Goal: Transaction & Acquisition: Purchase product/service

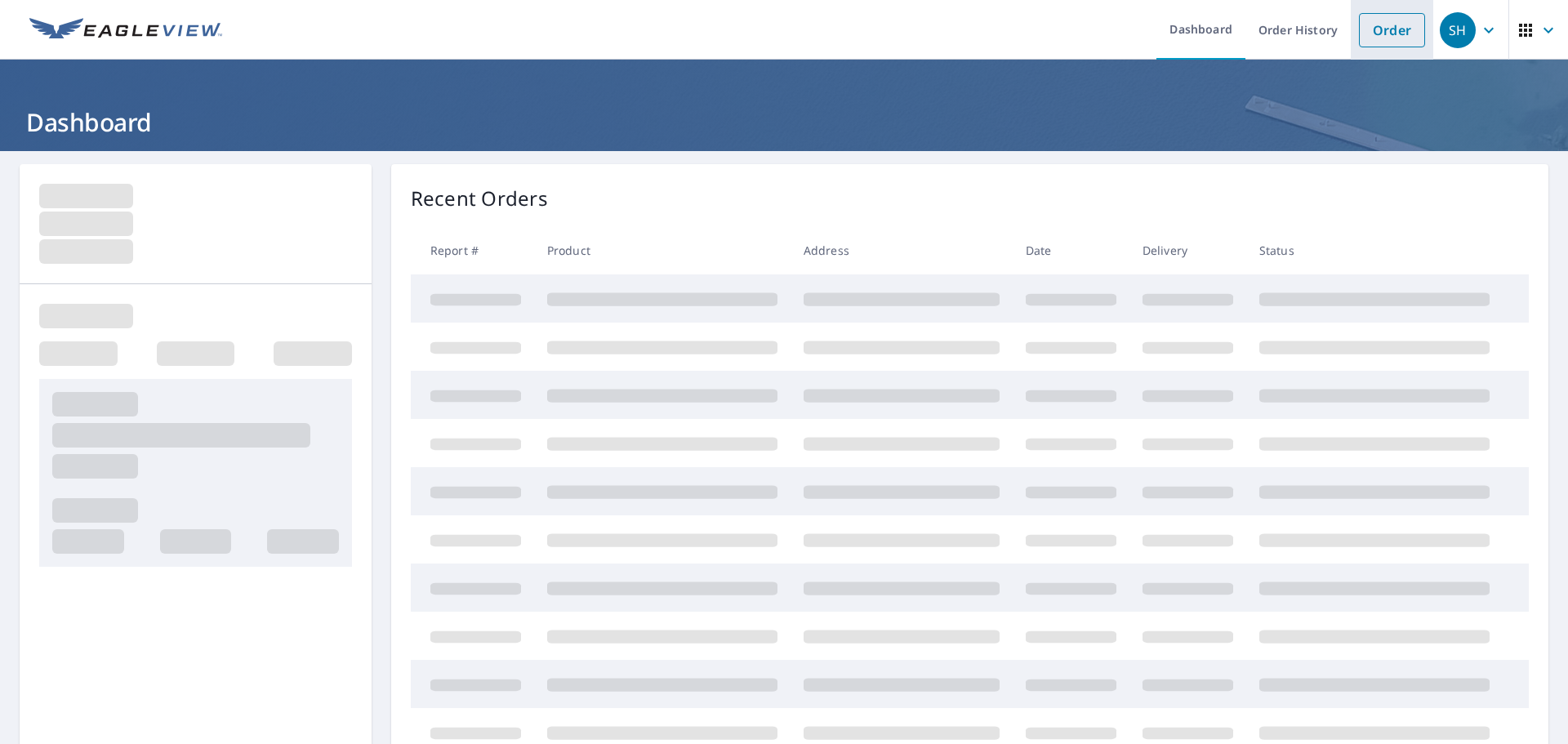
click at [1386, 35] on link "Order" at bounding box center [1392, 30] width 66 height 35
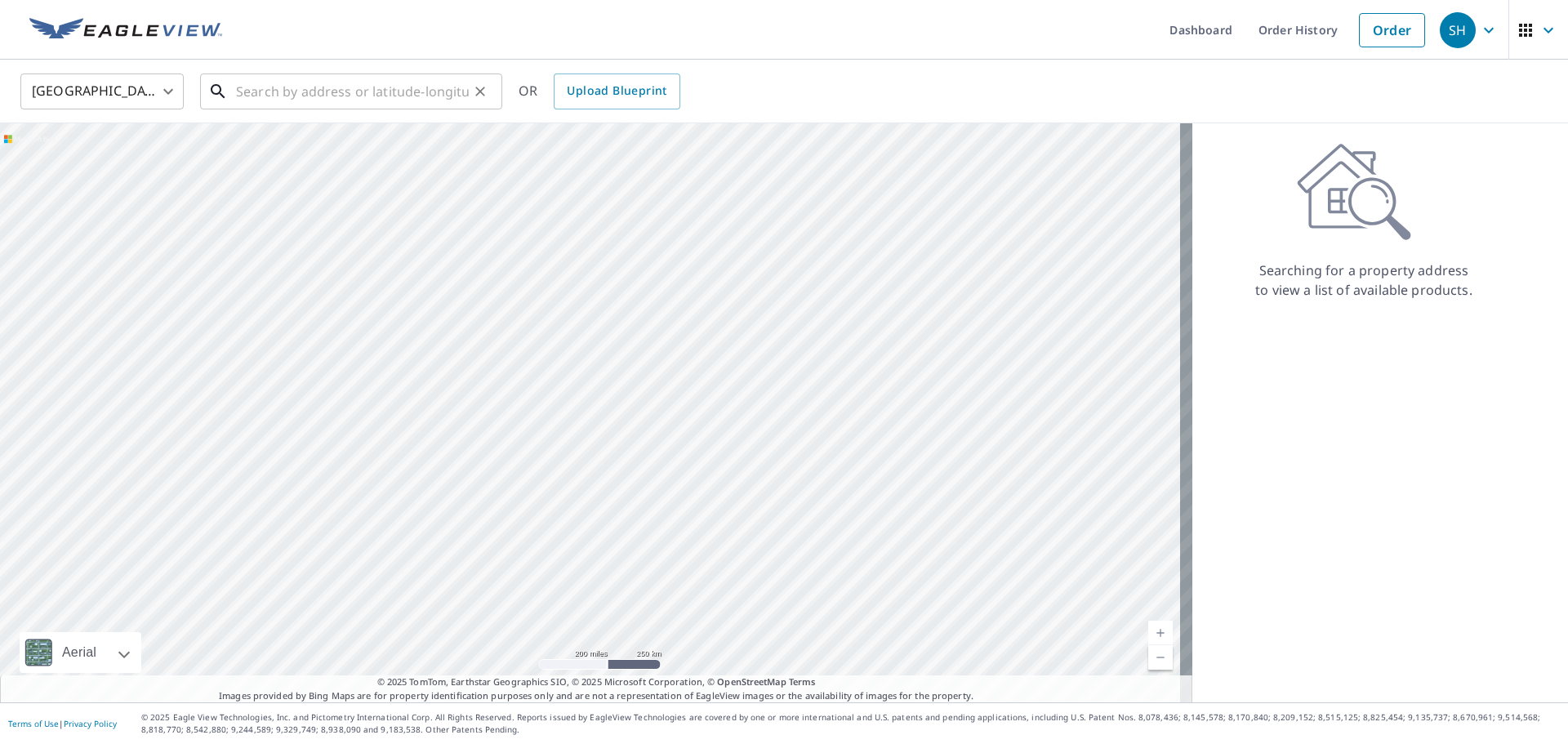
click at [398, 94] on input "text" at bounding box center [352, 91] width 233 height 46
paste input "[STREET_ADDRESS][PERSON_NAME]"
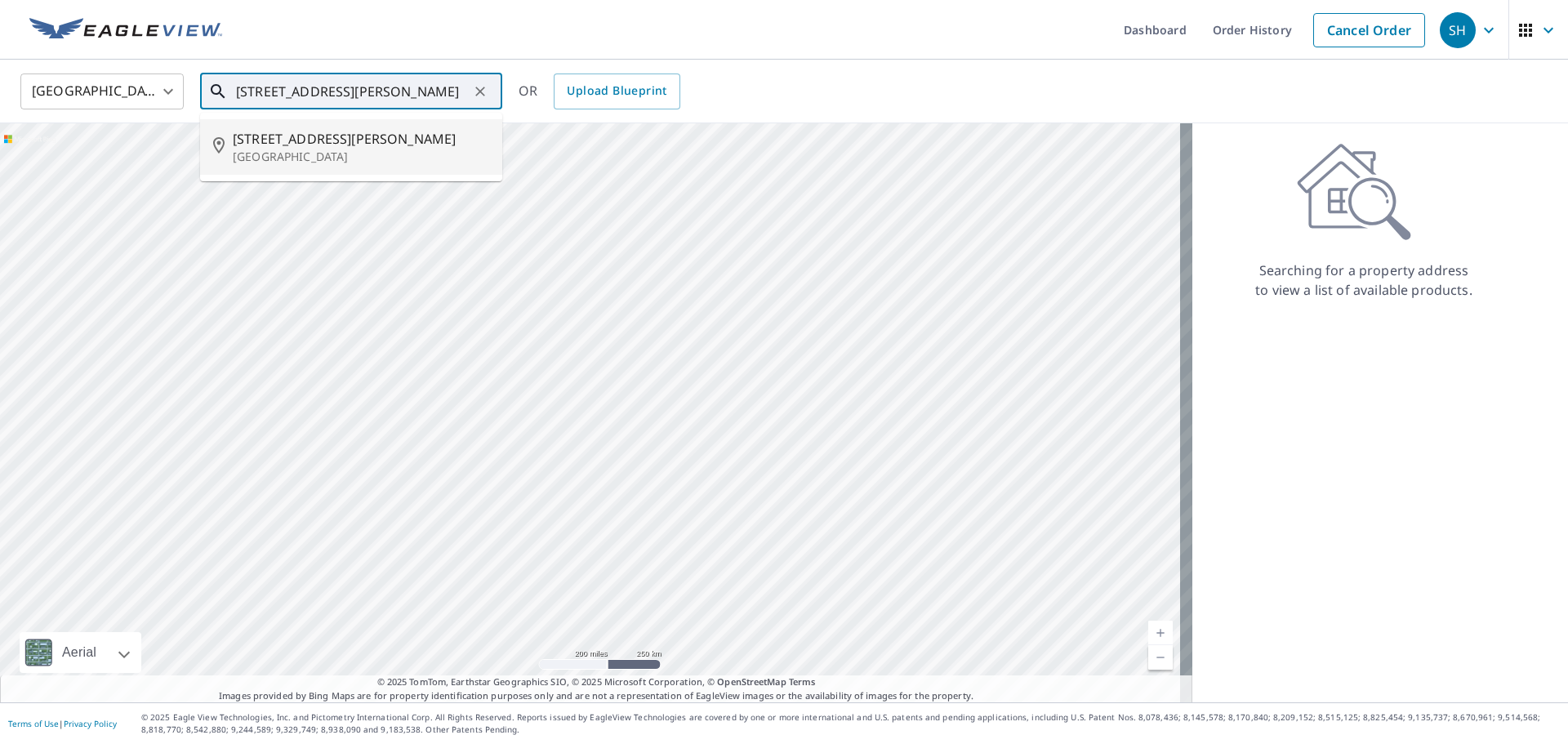
click at [287, 140] on span "[STREET_ADDRESS][PERSON_NAME]" at bounding box center [360, 138] width 256 height 20
type input "[STREET_ADDRESS][PERSON_NAME]"
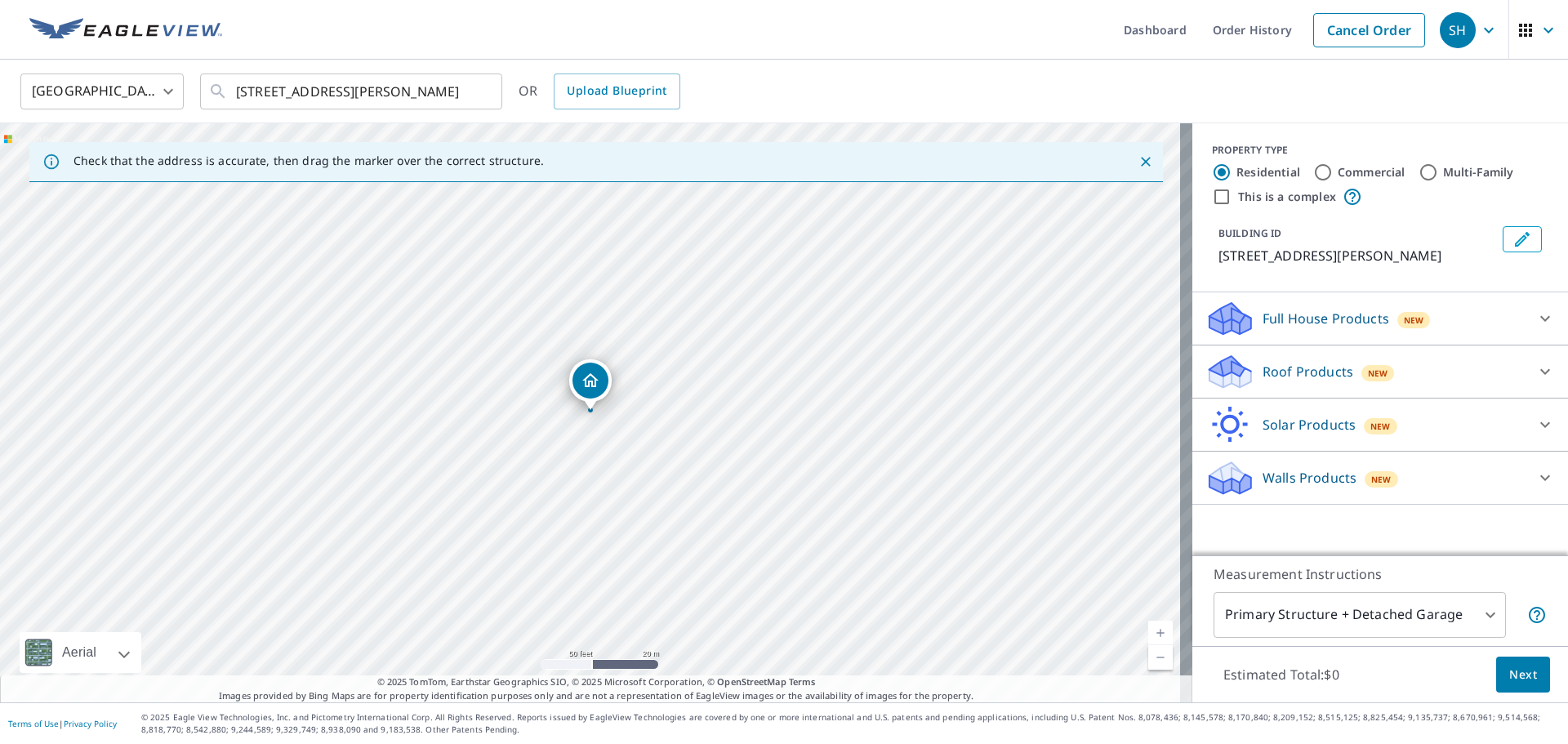
click at [1317, 371] on p "Roof Products" at bounding box center [1307, 371] width 91 height 20
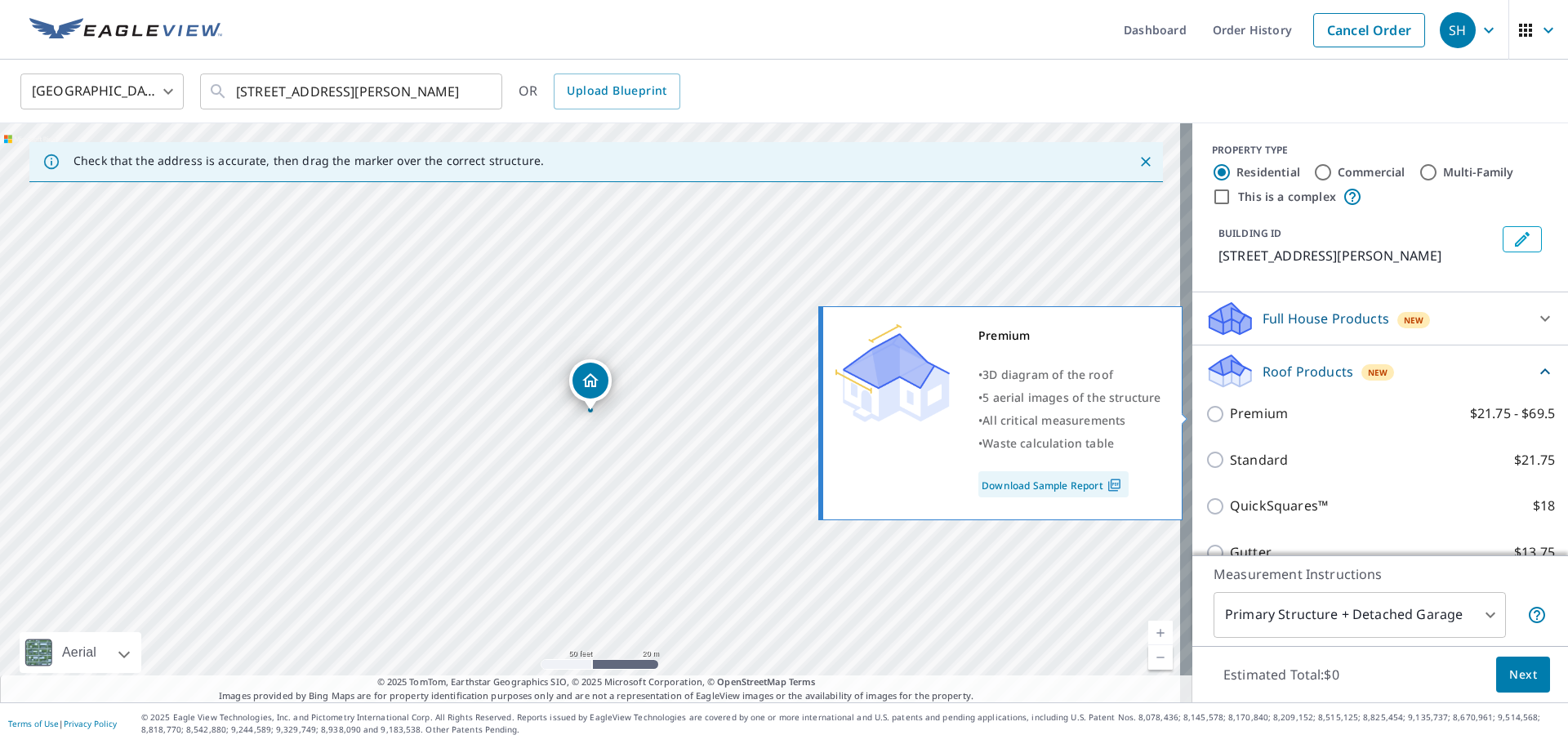
click at [1230, 416] on p "Premium" at bounding box center [1259, 414] width 58 height 21
click at [1220, 416] on input "Premium $21.75 - $69.5" at bounding box center [1217, 414] width 24 height 20
checkbox input "true"
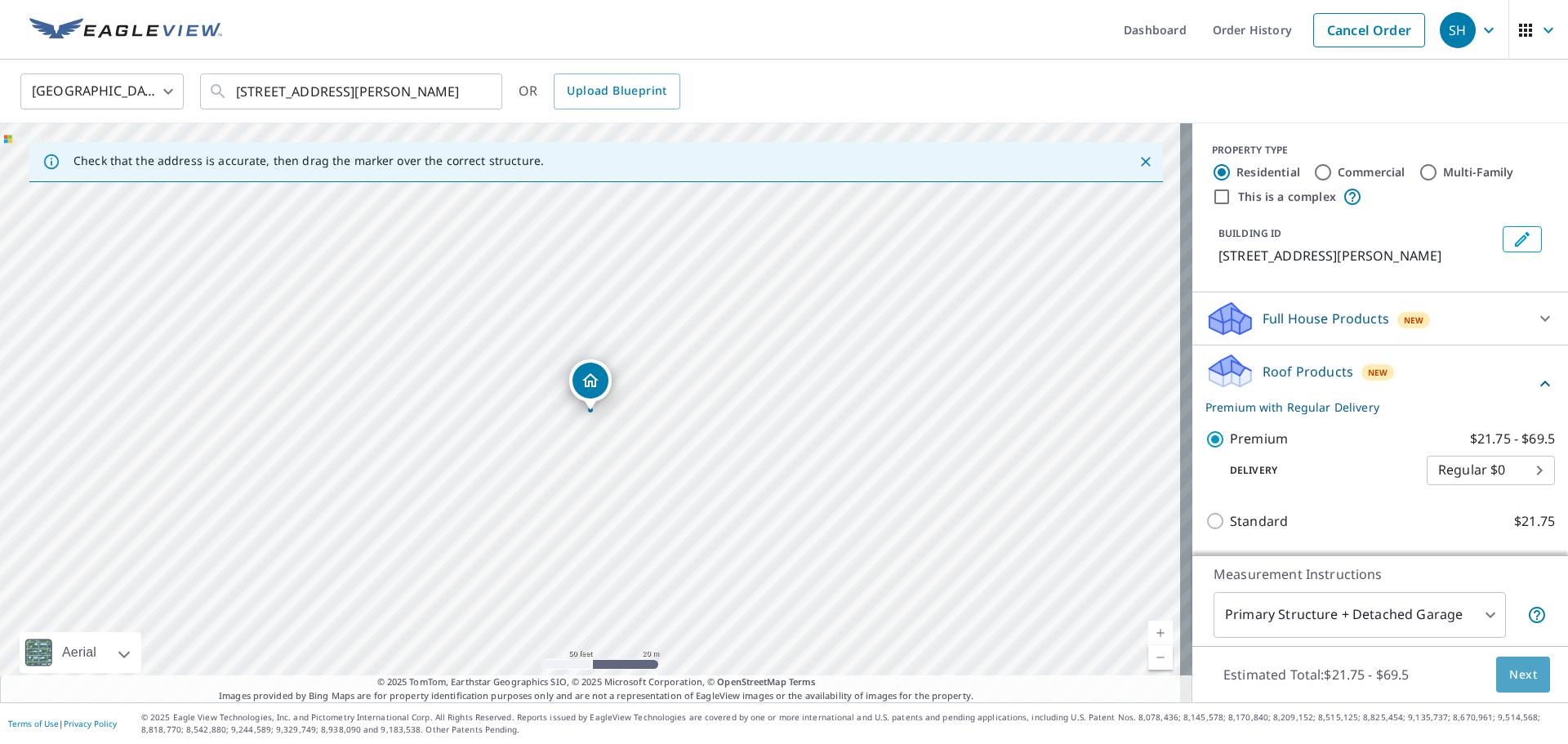
click at [1521, 677] on span "Next" at bounding box center [1523, 675] width 28 height 21
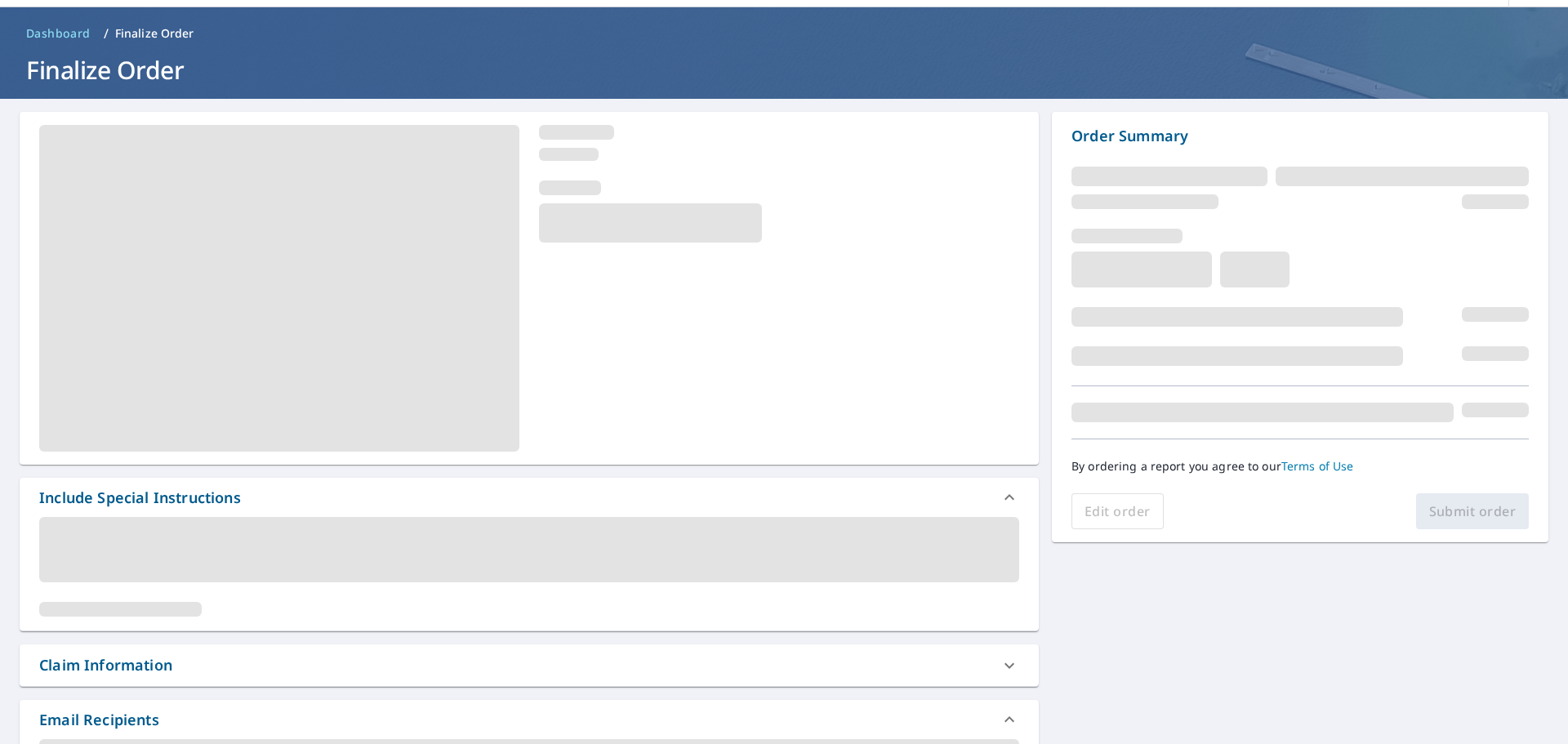
scroll to position [82, 0]
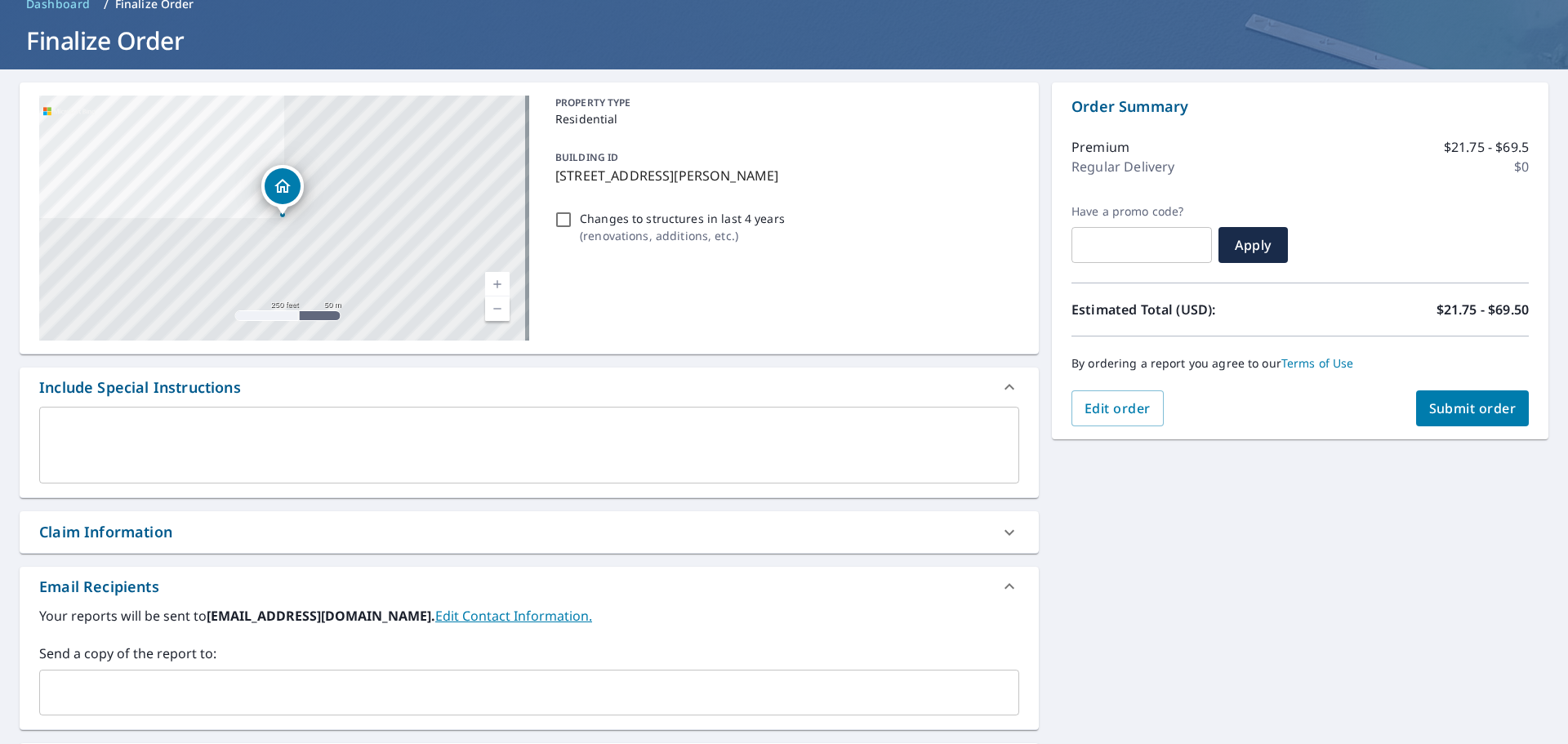
click at [156, 531] on div "Claim Information" at bounding box center [106, 531] width 133 height 22
checkbox input "true"
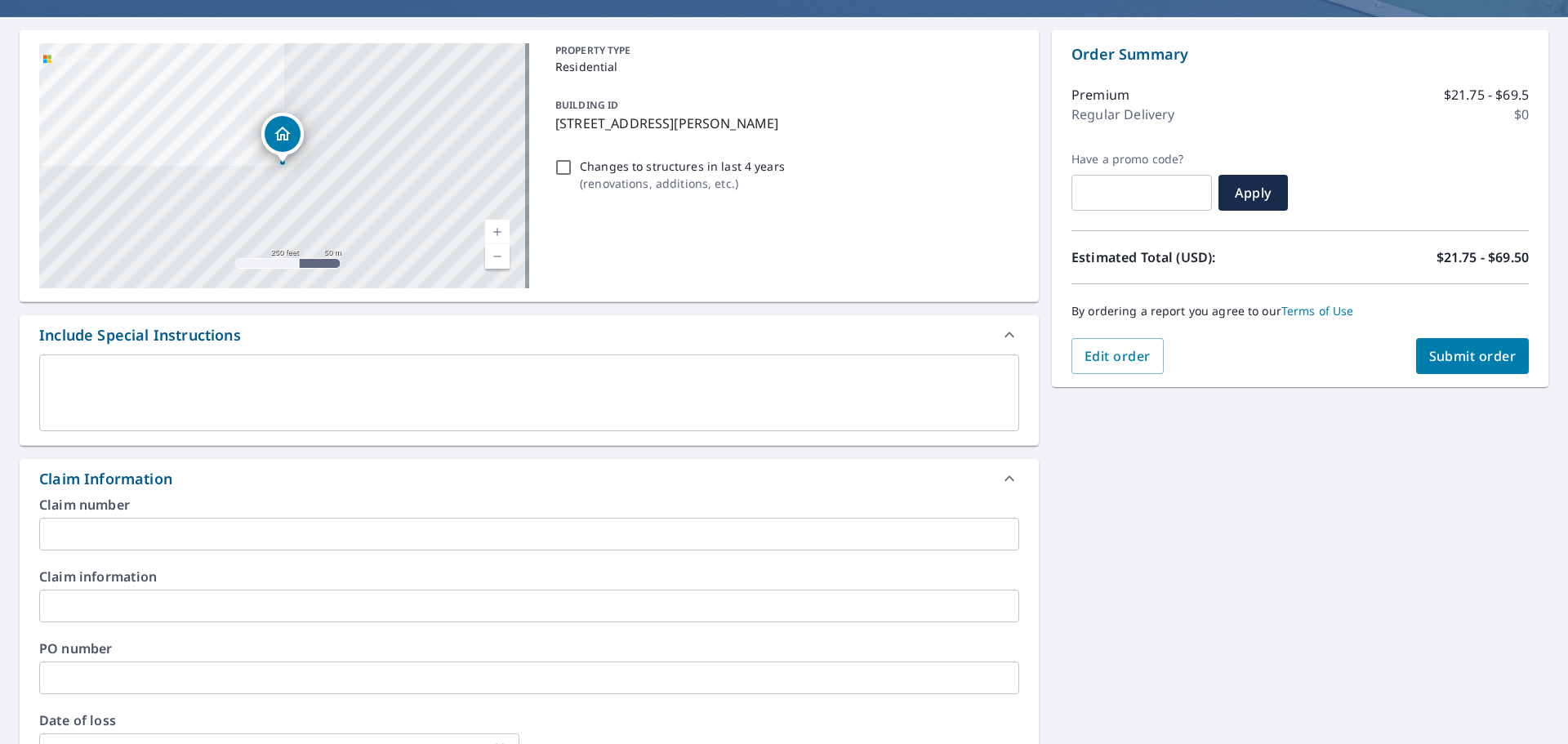
scroll to position [163, 0]
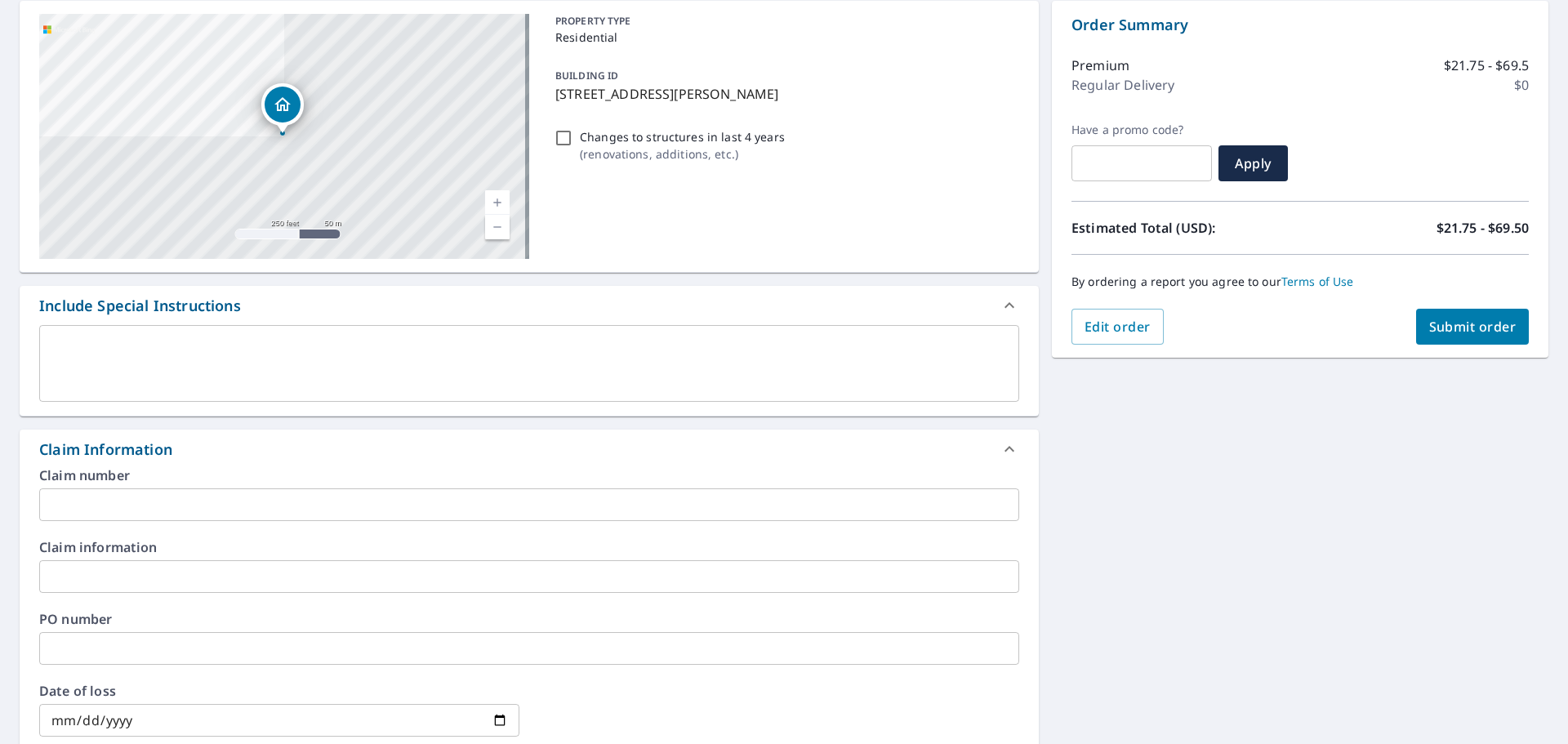
click at [135, 500] on input "text" at bounding box center [529, 504] width 980 height 33
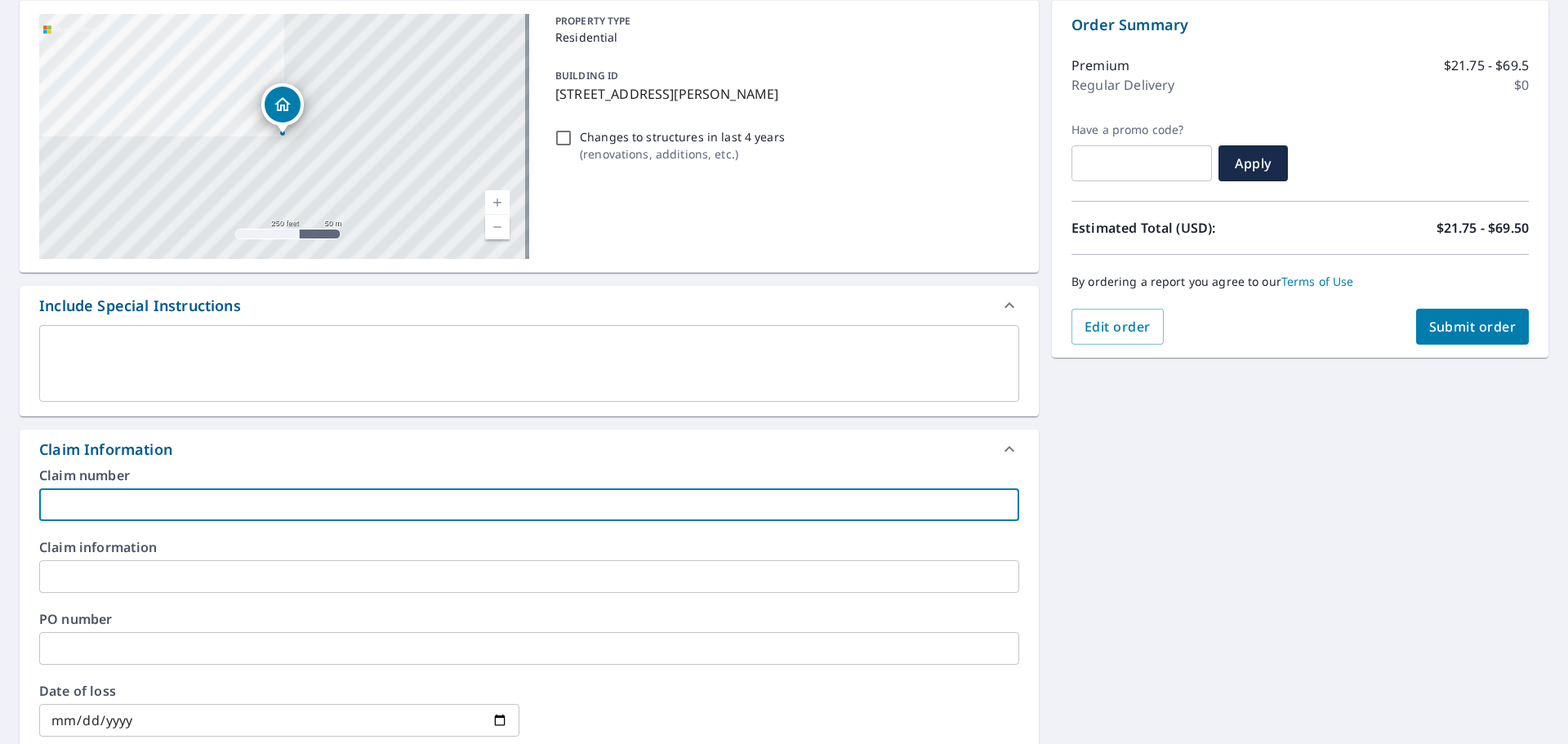
type input "2"
checkbox input "true"
type input "20"
checkbox input "true"
type input "206"
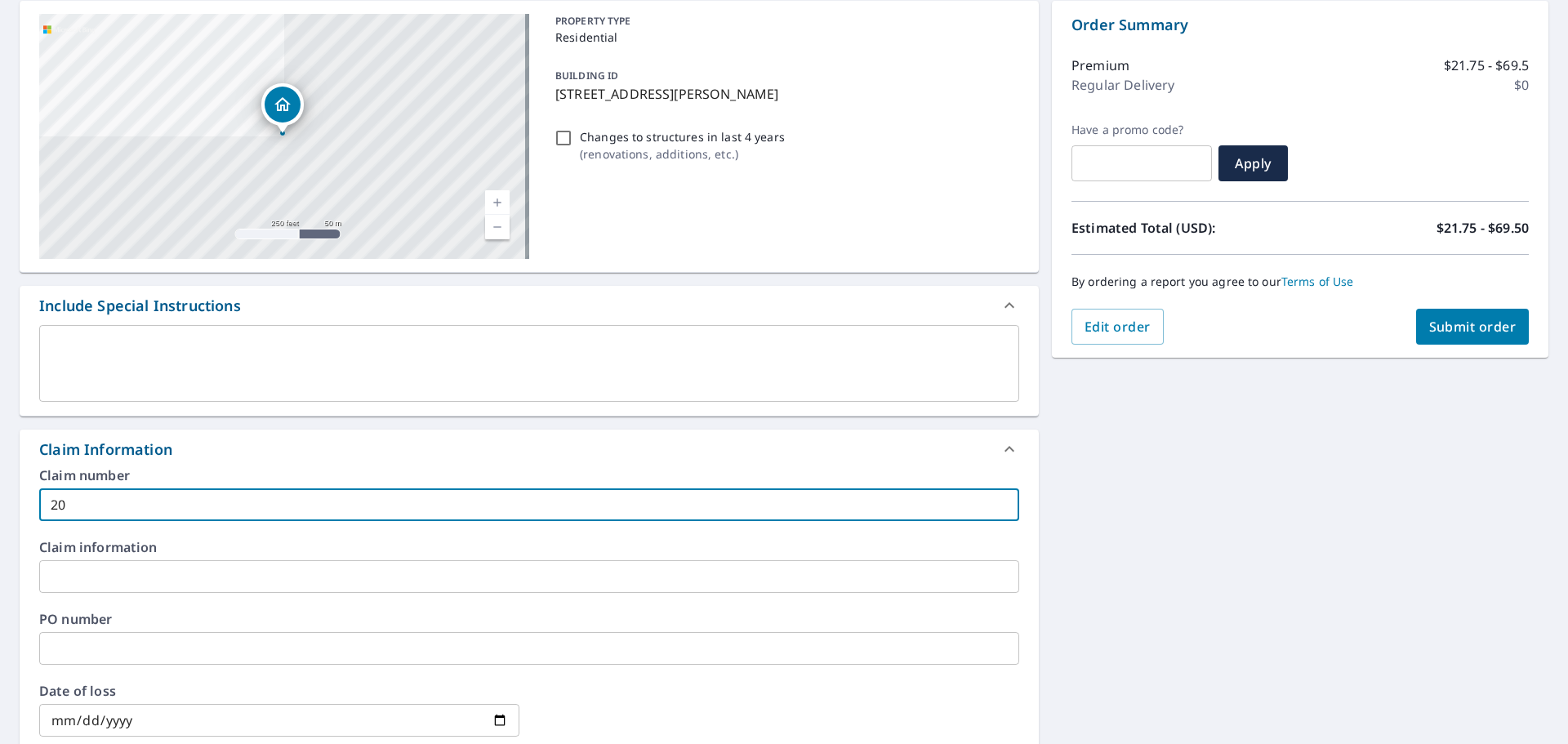
checkbox input "true"
type input "2061"
checkbox input "true"
type input "20618"
checkbox input "true"
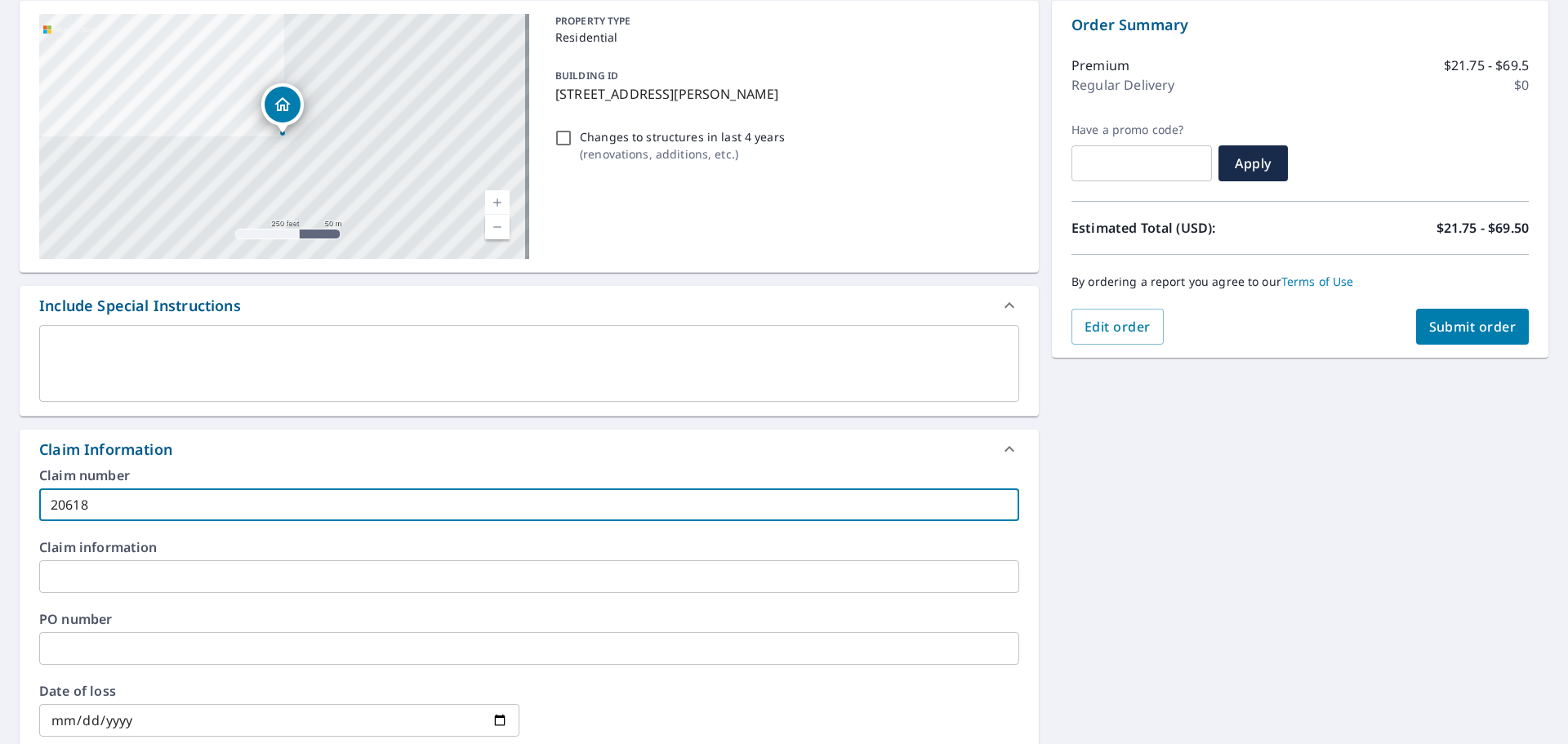
type input "206189"
checkbox input "true"
type input "2061894"
checkbox input "true"
type input "20618945"
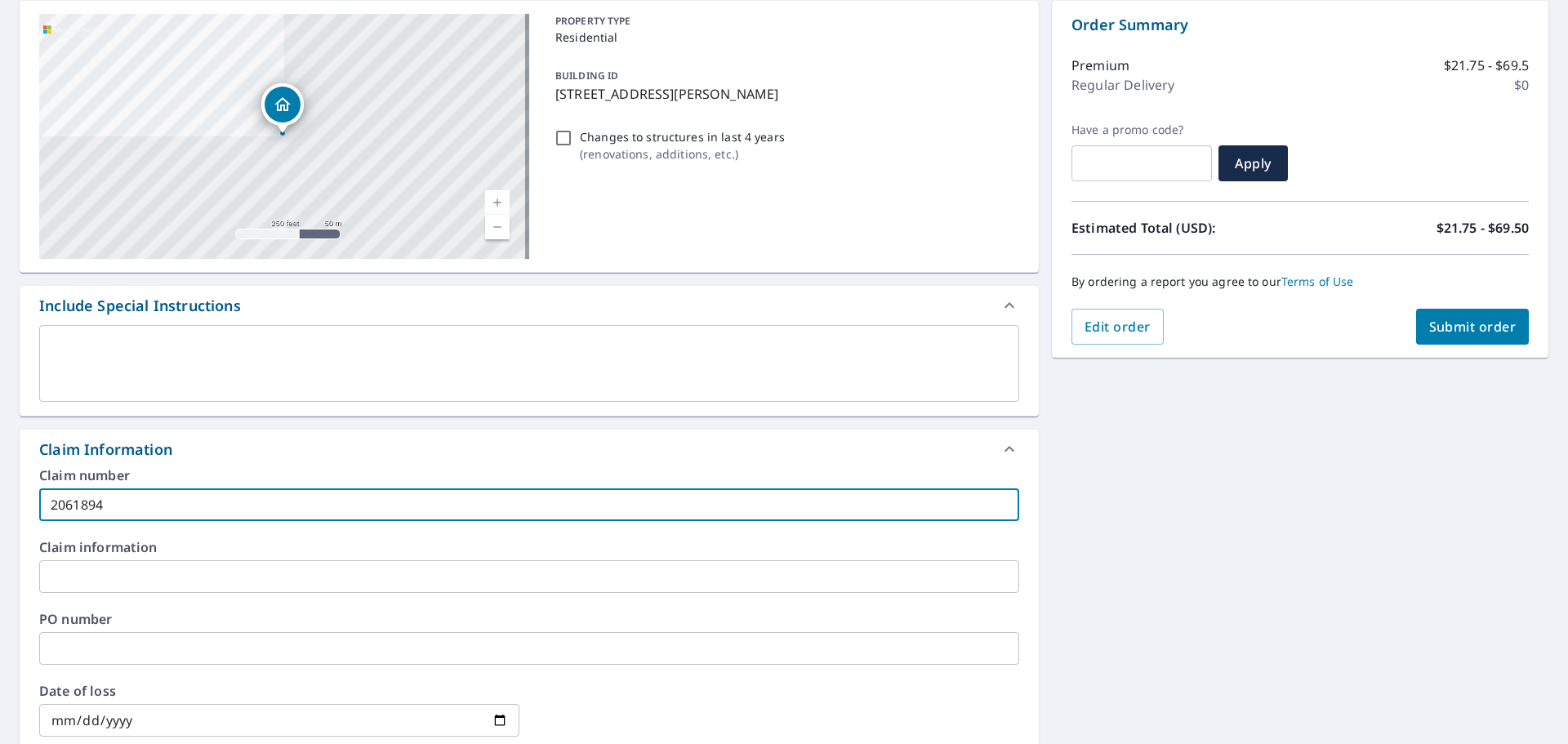
checkbox input "true"
type input "20618945"
click at [1442, 325] on span "Submit order" at bounding box center [1472, 326] width 87 height 18
checkbox input "true"
